Goal: Task Accomplishment & Management: Manage account settings

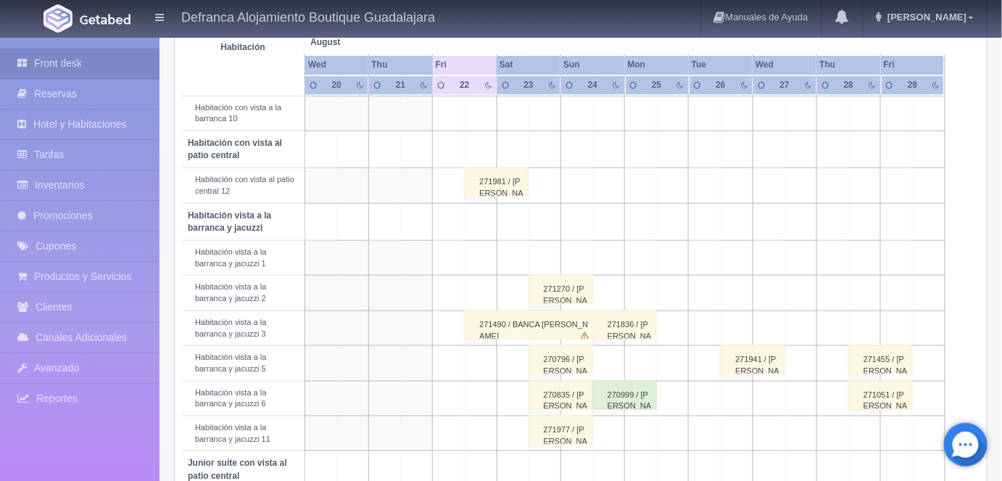
scroll to position [414, 0]
click at [495, 175] on div "271981 / FANNY VALDIVIA MARQUEZ" at bounding box center [496, 181] width 65 height 29
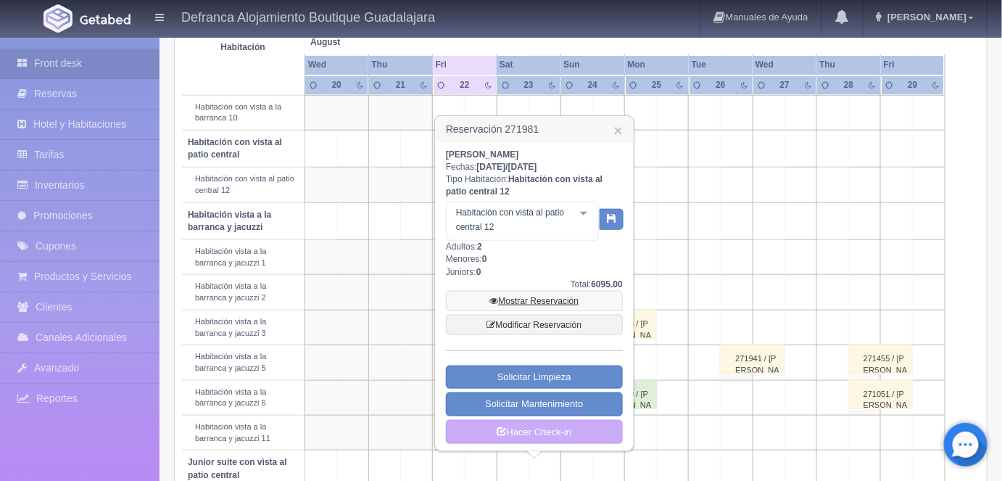
click at [520, 300] on link "Mostrar Reservación" at bounding box center [534, 301] width 177 height 20
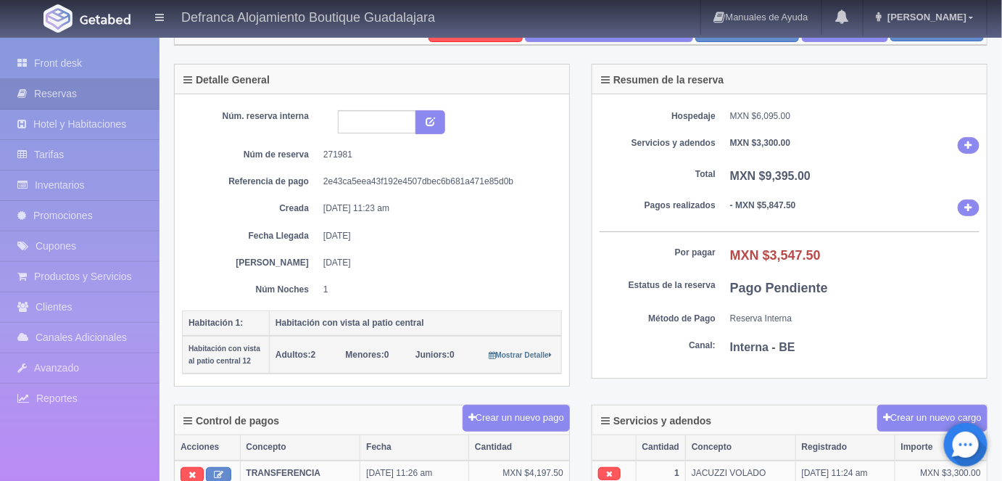
scroll to position [36, 0]
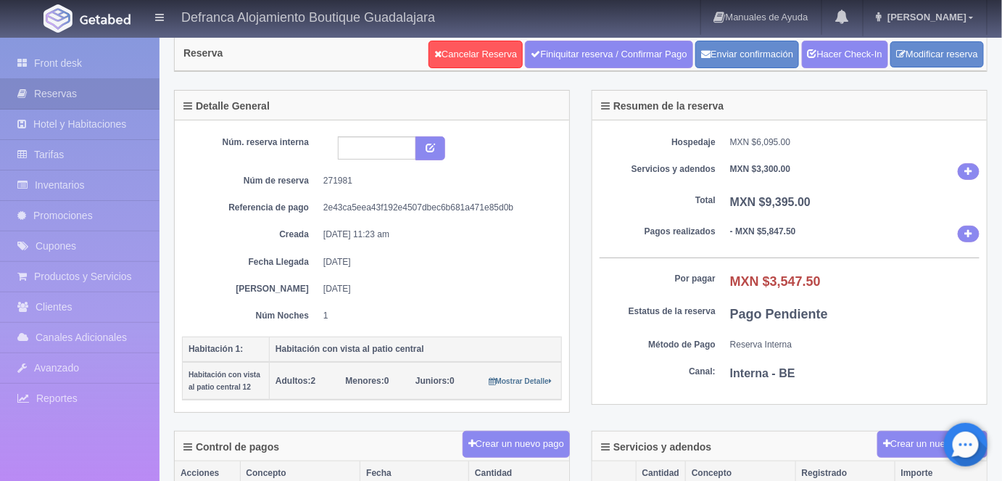
click at [344, 145] on input "text" at bounding box center [377, 147] width 78 height 23
type input "HVPC12 220825 230825"
click at [431, 142] on icon "submit" at bounding box center [430, 146] width 9 height 9
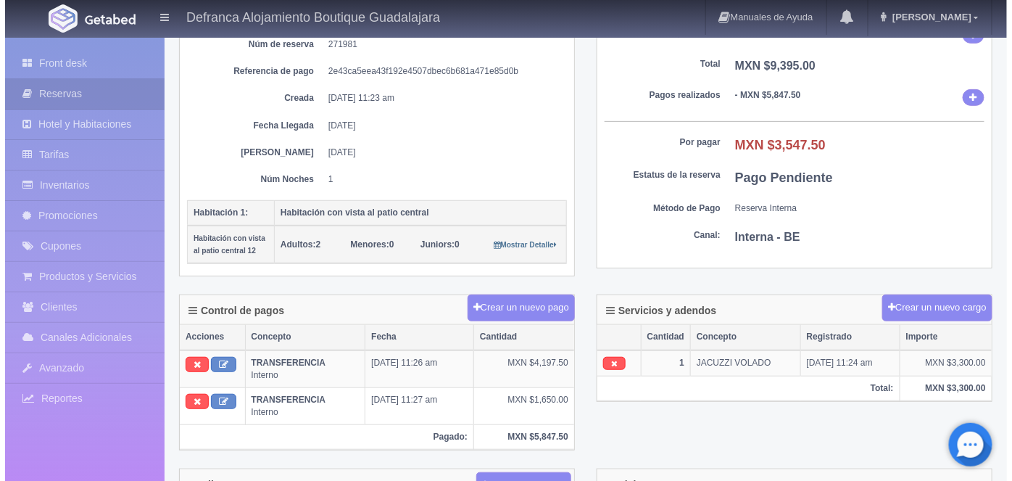
scroll to position [179, 0]
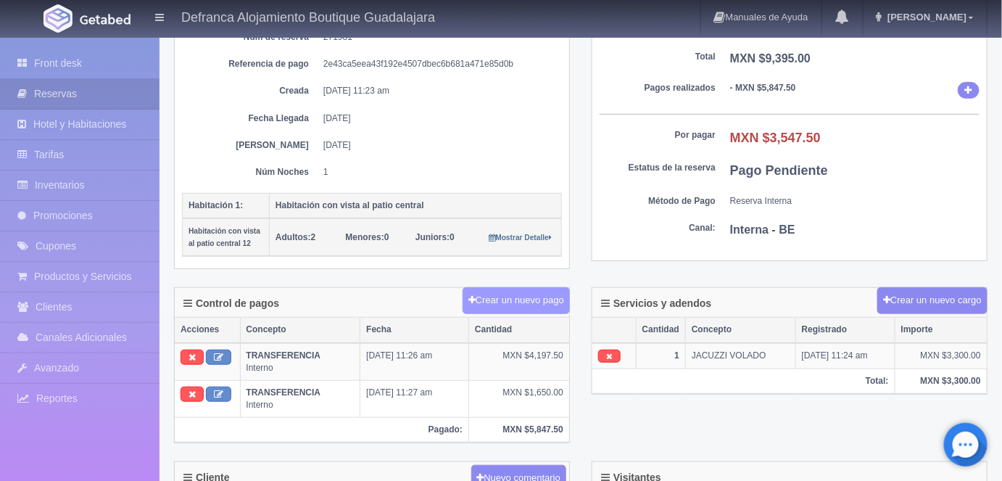
click at [516, 297] on button "Crear un nuevo pago" at bounding box center [516, 300] width 107 height 27
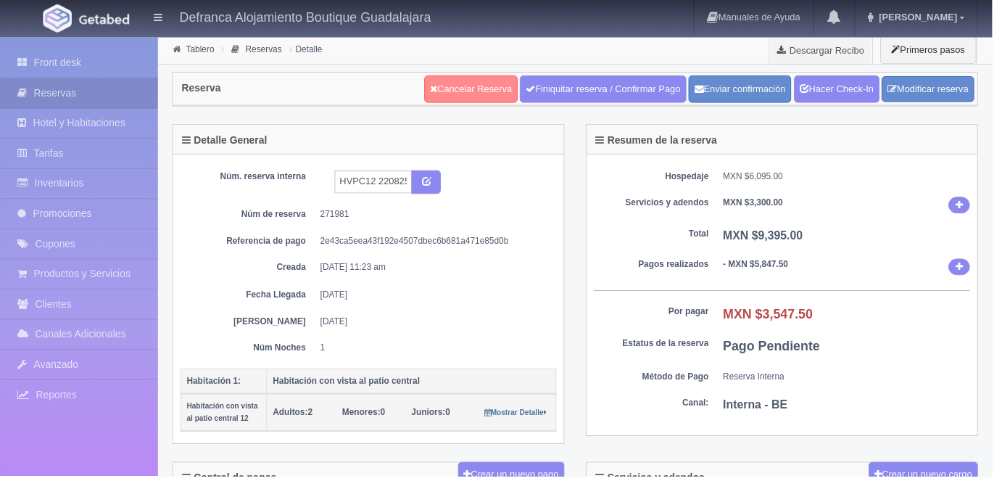
click at [450, 97] on link "Cancelar Reserva" at bounding box center [476, 90] width 94 height 28
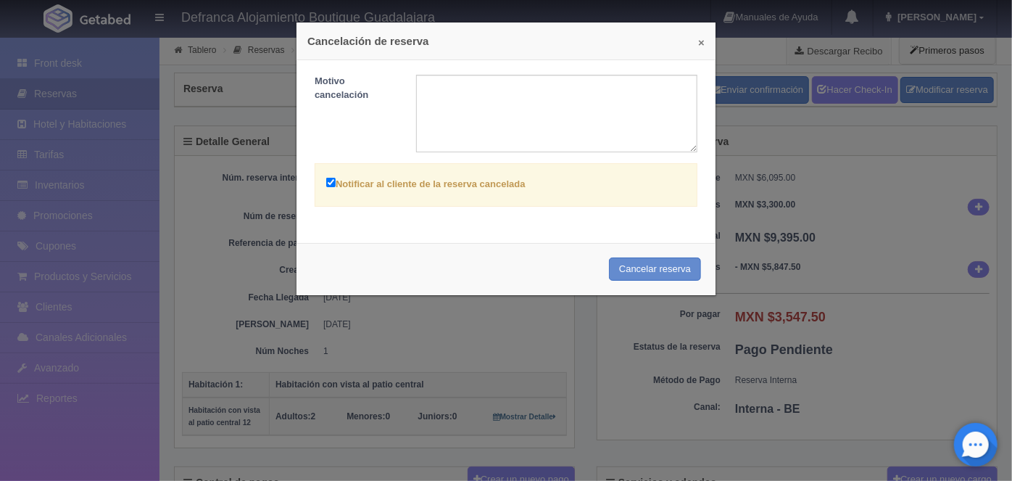
click at [698, 41] on button "×" at bounding box center [701, 42] width 7 height 11
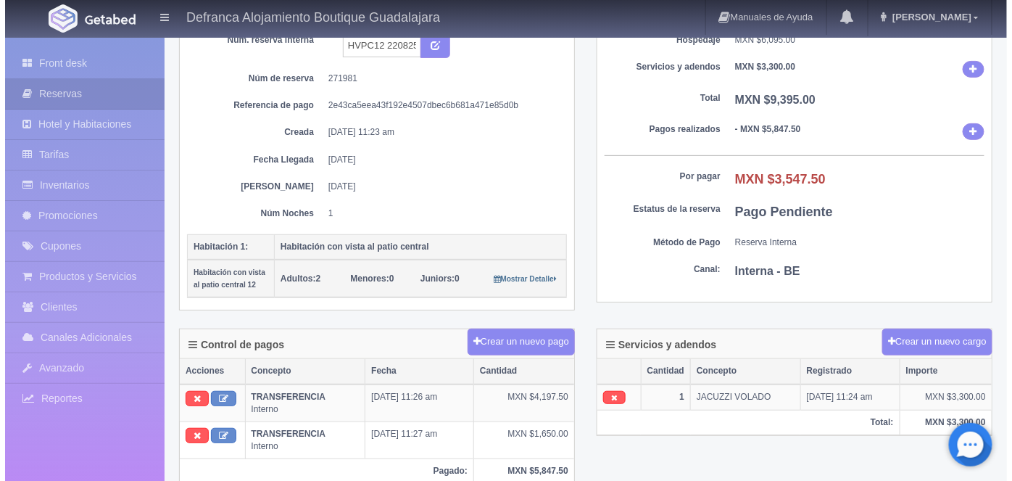
scroll to position [141, 0]
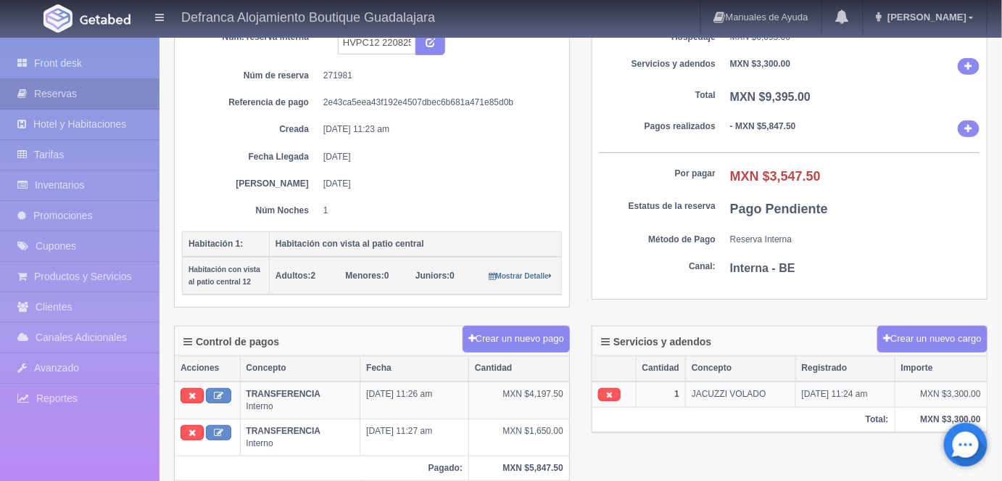
click at [516, 335] on button "Crear un nuevo pago" at bounding box center [516, 339] width 107 height 27
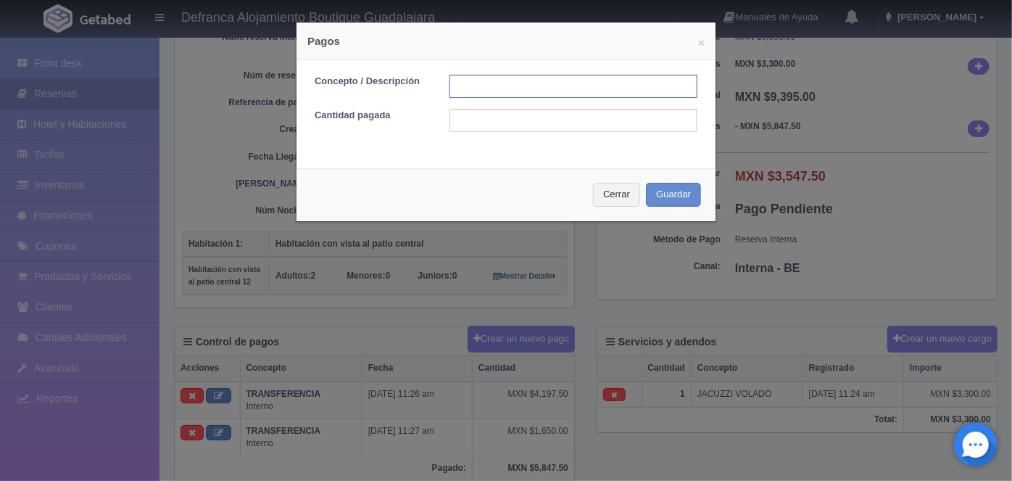
click at [466, 86] on input "text" at bounding box center [574, 86] width 248 height 23
type input "HOSPEDAJE PAGADO CON TARJETA"
click at [454, 117] on input "text" at bounding box center [574, 120] width 248 height 23
type input "3547.50"
click at [659, 191] on button "Guardar" at bounding box center [673, 195] width 55 height 24
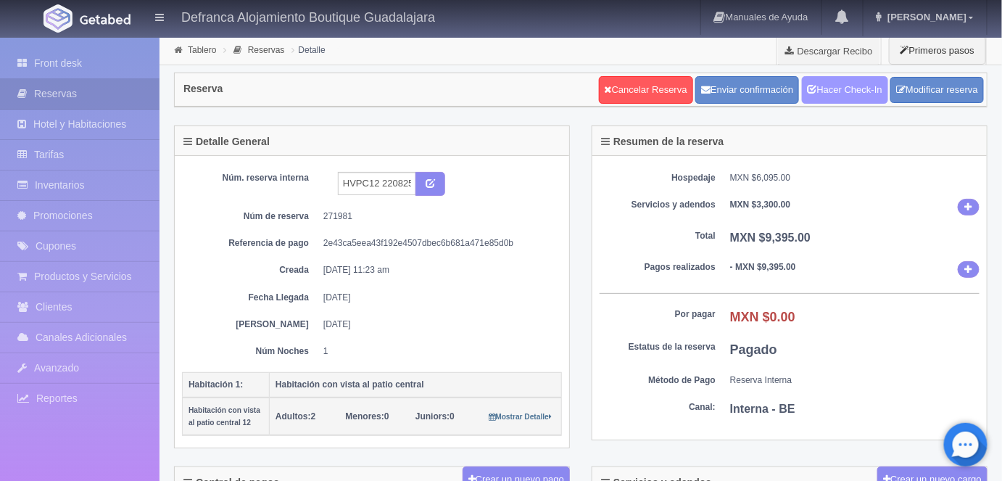
click at [846, 94] on link "Hacer Check-In" at bounding box center [845, 90] width 86 height 28
click at [199, 51] on link "Tablero" at bounding box center [202, 50] width 28 height 10
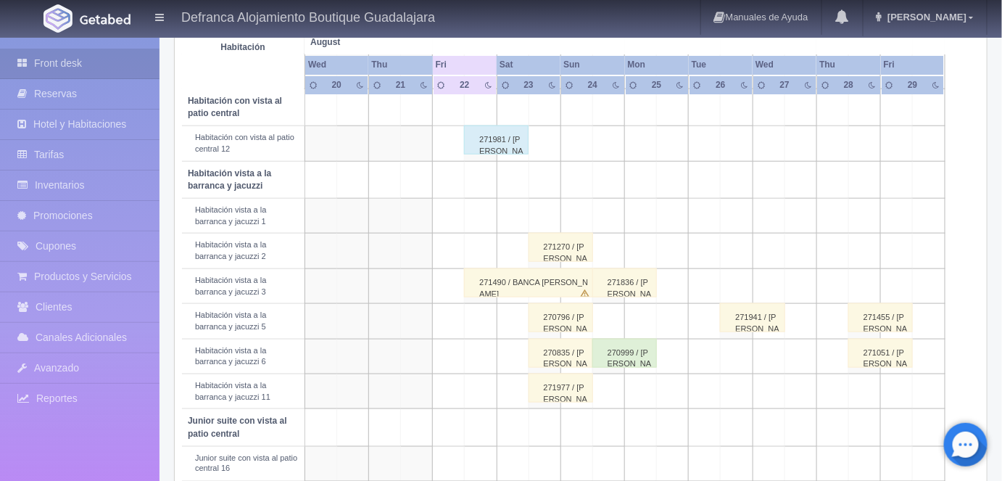
scroll to position [450, 0]
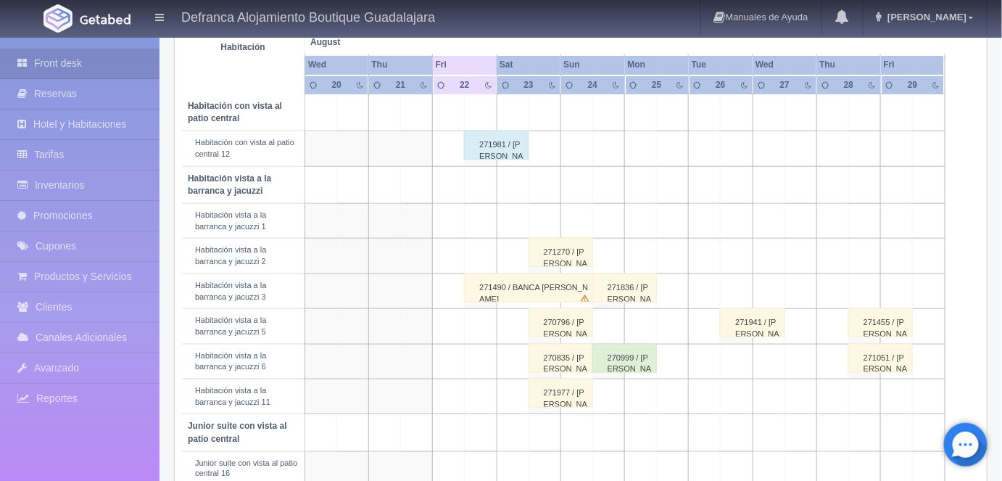
click at [485, 290] on div "271490 / BANCA [PERSON_NAME]" at bounding box center [528, 287] width 129 height 29
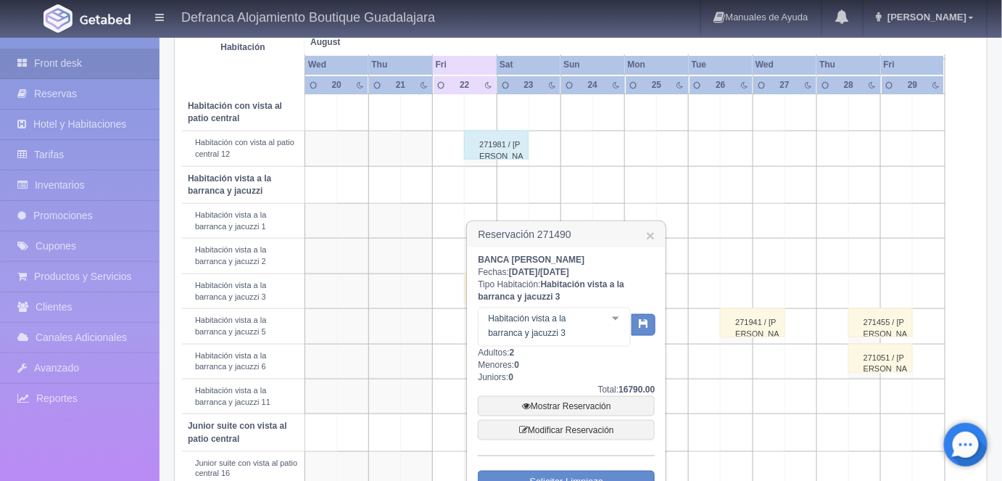
click at [548, 404] on link "Mostrar Reservación" at bounding box center [566, 406] width 177 height 20
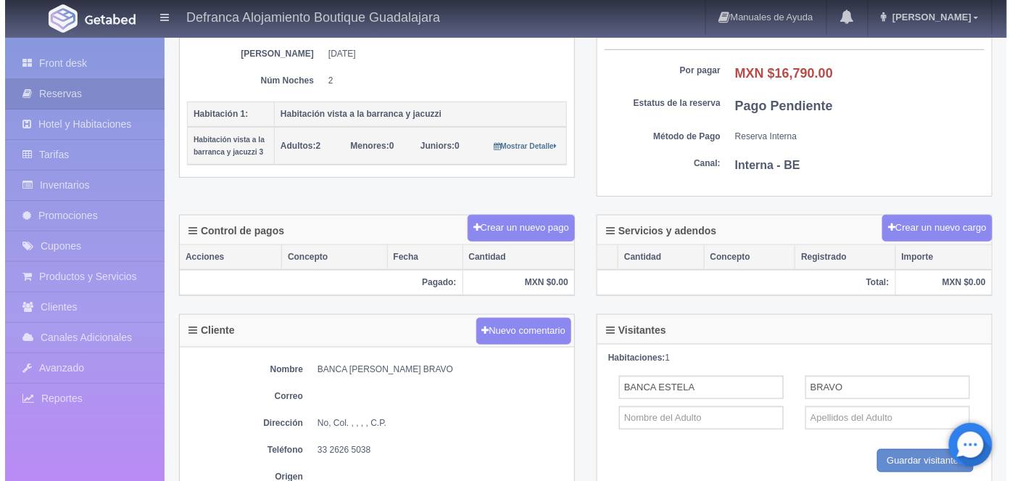
scroll to position [271, 0]
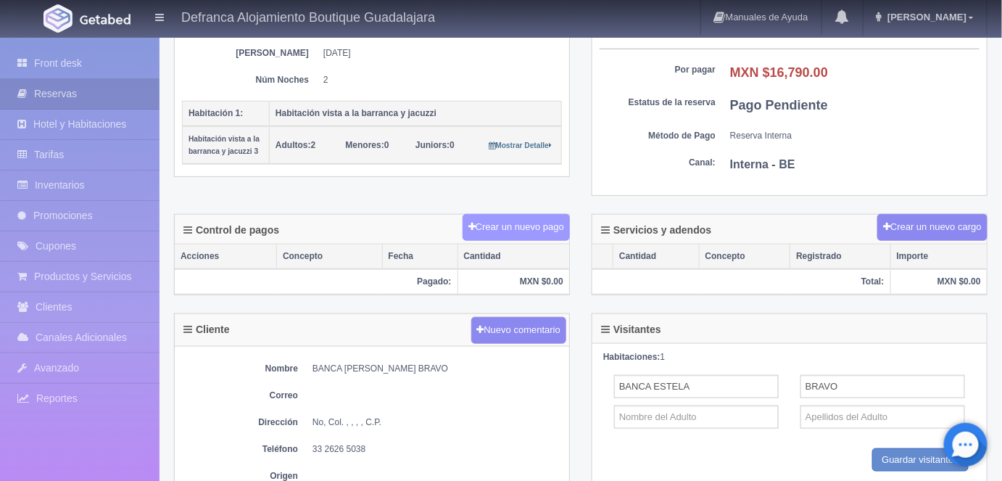
click at [509, 223] on button "Crear un nuevo pago" at bounding box center [516, 227] width 107 height 27
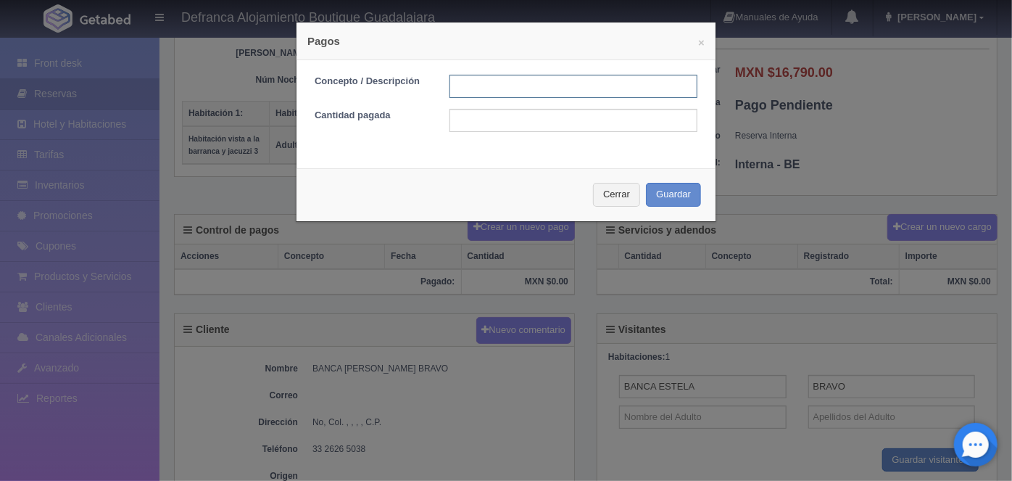
click at [466, 80] on input "text" at bounding box center [574, 86] width 248 height 23
type input "DEPOSITO BANCARIO [DATE]"
click at [454, 117] on input "text" at bounding box center [574, 120] width 248 height 23
type input "8395.00"
click at [656, 195] on button "Guardar" at bounding box center [673, 195] width 55 height 24
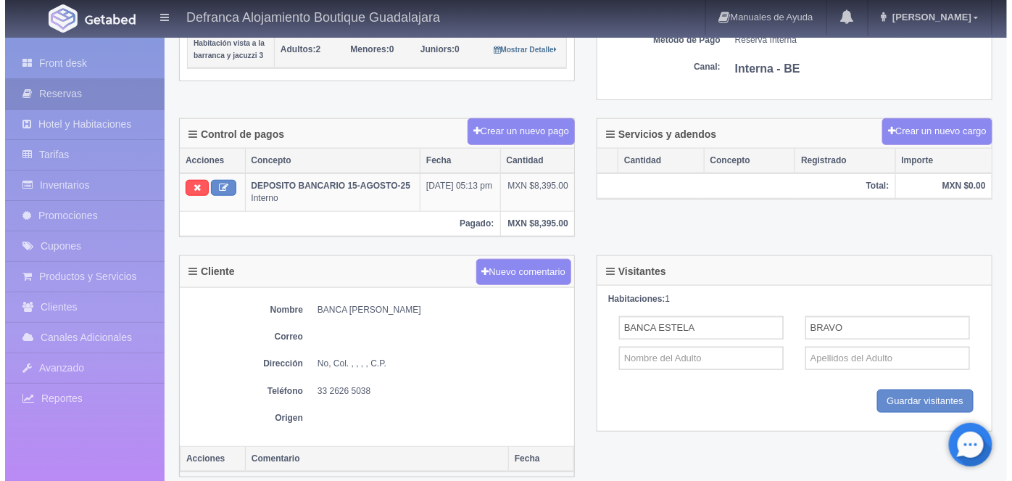
scroll to position [374, 0]
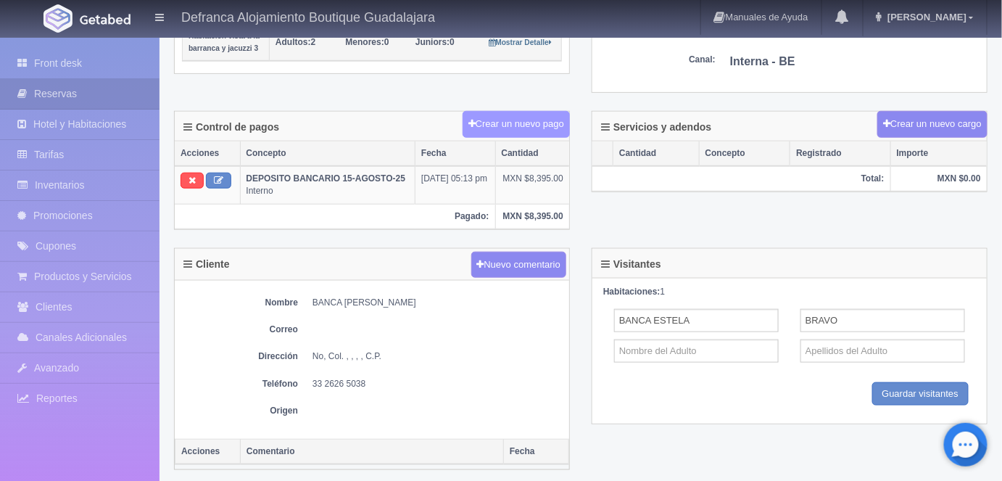
click at [511, 119] on button "Crear un nuevo pago" at bounding box center [516, 124] width 107 height 27
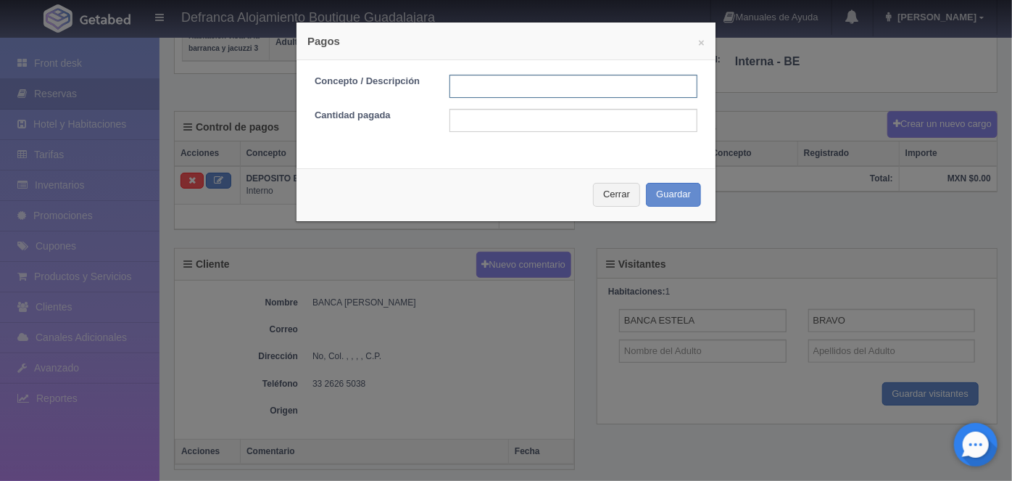
click at [454, 84] on input "text" at bounding box center [574, 86] width 248 height 23
type input "HOSPEDAJE PAGADO EN EFECTIVO"
click at [464, 122] on input "text" at bounding box center [574, 120] width 248 height 23
type input "8395.00"
click at [671, 197] on button "Guardar" at bounding box center [673, 195] width 55 height 24
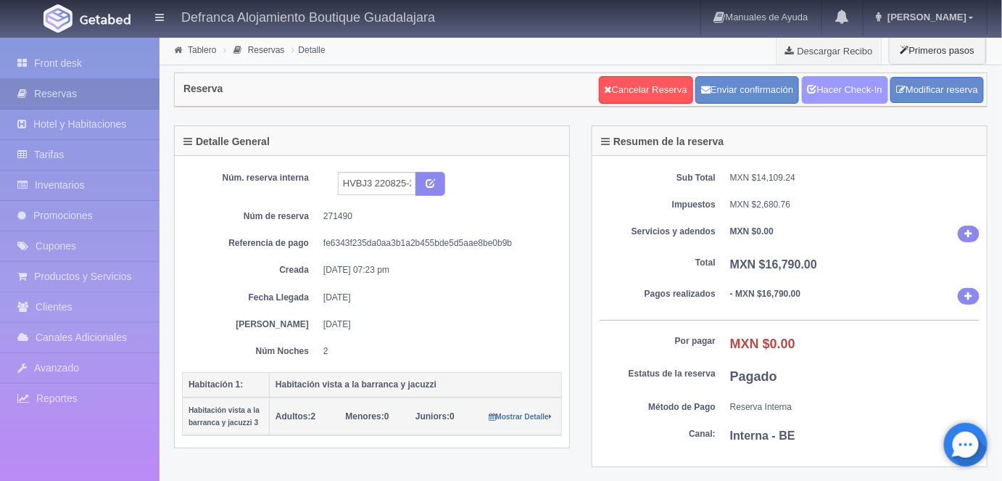
click at [830, 91] on link "Hacer Check-In" at bounding box center [845, 90] width 86 height 28
click at [194, 49] on link "Tablero" at bounding box center [202, 50] width 28 height 10
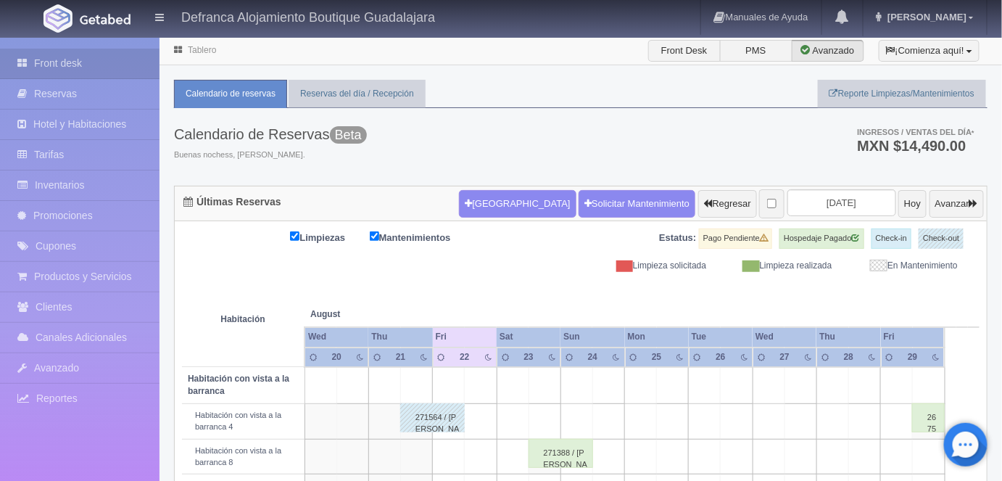
click at [203, 52] on link "Tablero" at bounding box center [202, 50] width 28 height 10
click at [941, 26] on link "[PERSON_NAME]" at bounding box center [925, 17] width 123 height 35
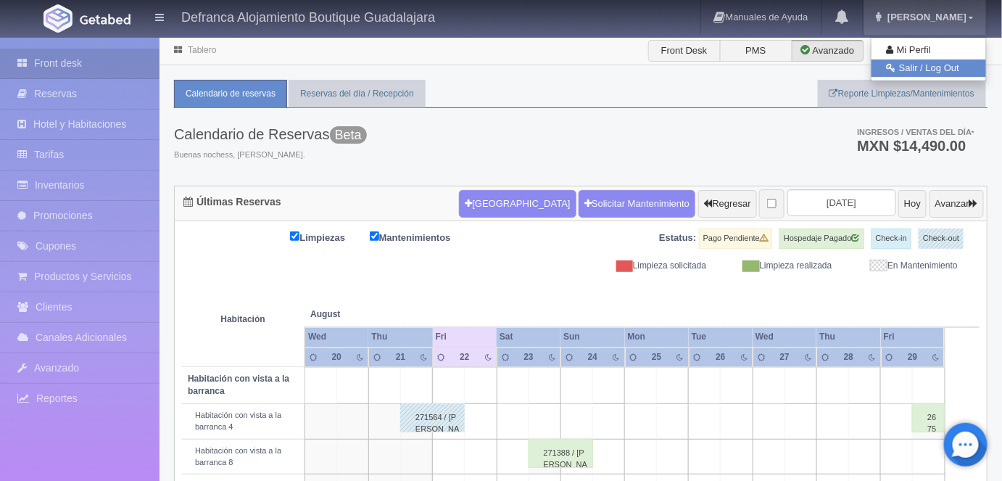
click at [914, 70] on link "Salir / Log Out" at bounding box center [929, 68] width 115 height 18
